Goal: Information Seeking & Learning: Learn about a topic

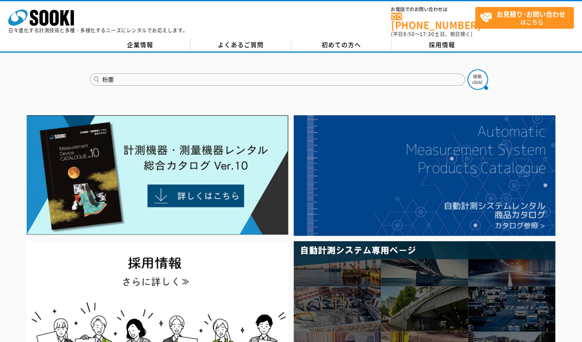
type input "粉塵"
click at [467, 69] on button at bounding box center [477, 79] width 21 height 21
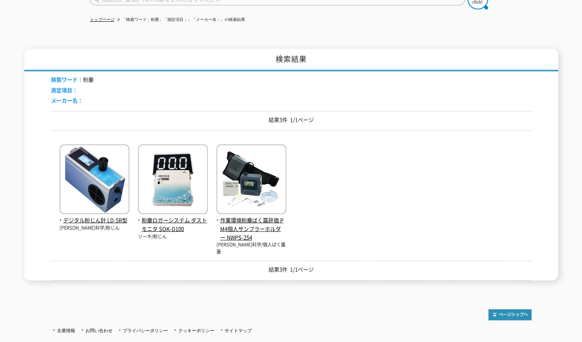
scroll to position [82, 0]
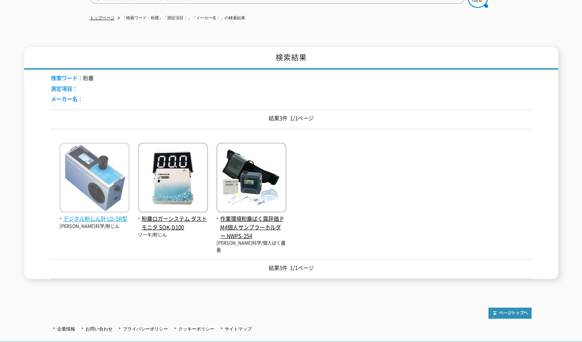
click at [105, 208] on img at bounding box center [95, 179] width 70 height 72
